Goal: Task Accomplishment & Management: Use online tool/utility

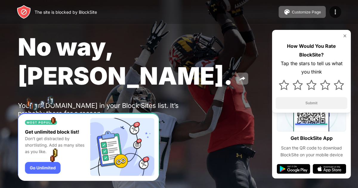
click at [25, 125] on img at bounding box center [23, 128] width 7 height 7
click at [345, 33] on div "How Would You Rate BlockSite? Tap the stars to tell us what you think Submit" at bounding box center [311, 71] width 79 height 83
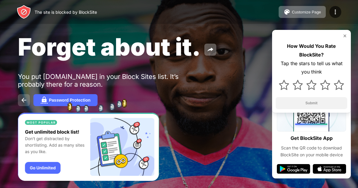
click at [20, 101] on img at bounding box center [23, 99] width 7 height 7
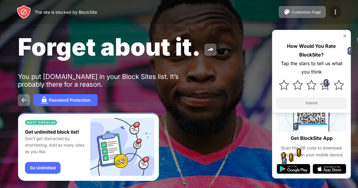
click at [335, 10] on img at bounding box center [335, 11] width 7 height 7
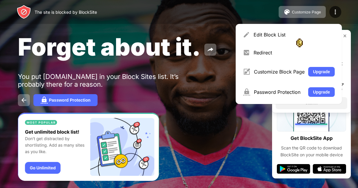
click at [345, 32] on div "How Would You Rate BlockSite? Tap the stars to tell us what you think Submit" at bounding box center [311, 71] width 79 height 83
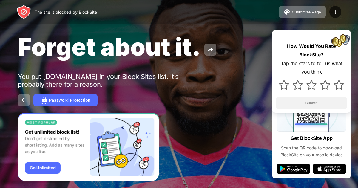
click at [345, 34] on img at bounding box center [345, 35] width 5 height 5
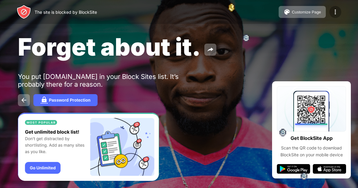
click at [336, 12] on img at bounding box center [335, 11] width 7 height 7
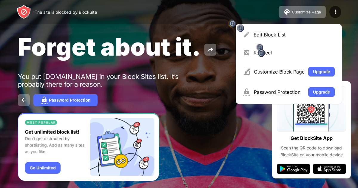
click at [210, 19] on div "The site is blocked by BlockSite Customize Page Edit Block List Redirect Custom…" at bounding box center [179, 12] width 358 height 24
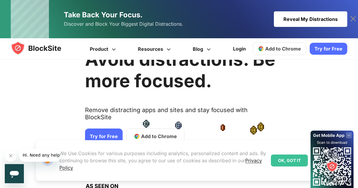
scroll to position [33, 0]
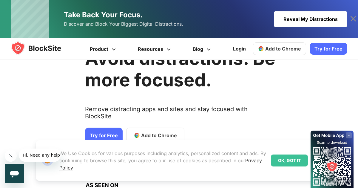
click at [105, 128] on link "Try for Free" at bounding box center [104, 136] width 38 height 16
click at [147, 128] on link "Add to Chrome" at bounding box center [155, 136] width 58 height 16
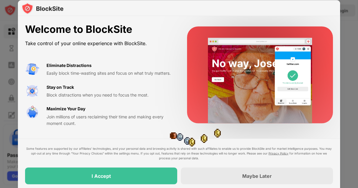
click at [169, 133] on div "Welcome to BlockSite Take control of your online experience with BlockSite. Eli…" at bounding box center [179, 75] width 323 height 118
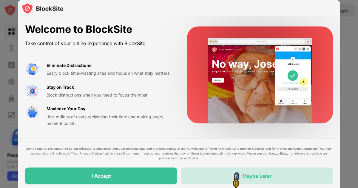
click at [234, 174] on div "Maybe Later" at bounding box center [257, 175] width 152 height 17
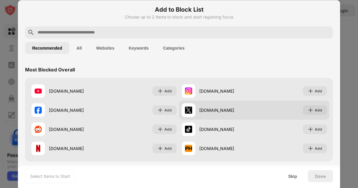
scroll to position [3, 0]
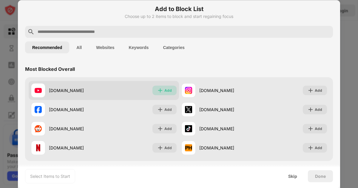
click at [168, 92] on div "Add" at bounding box center [168, 90] width 7 height 6
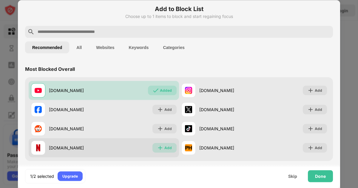
click at [168, 147] on div "Add" at bounding box center [168, 148] width 7 height 6
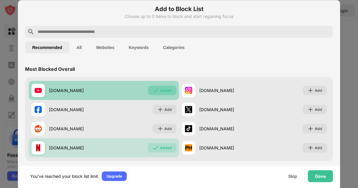
click at [163, 91] on div "Added" at bounding box center [166, 90] width 12 height 6
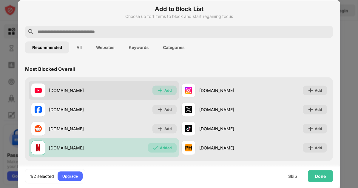
click at [165, 93] on div "Add" at bounding box center [165, 90] width 24 height 10
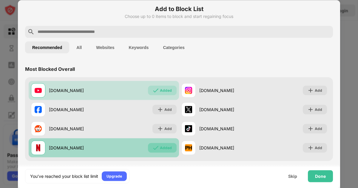
click at [164, 147] on div "Added" at bounding box center [166, 148] width 12 height 6
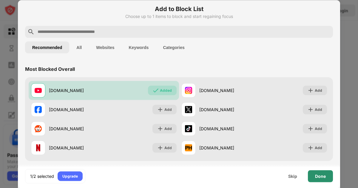
click at [318, 171] on div "Done" at bounding box center [320, 176] width 25 height 12
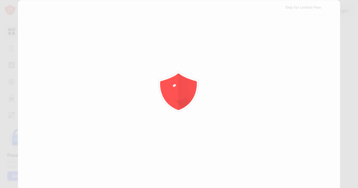
scroll to position [0, 0]
